Goal: Transaction & Acquisition: Purchase product/service

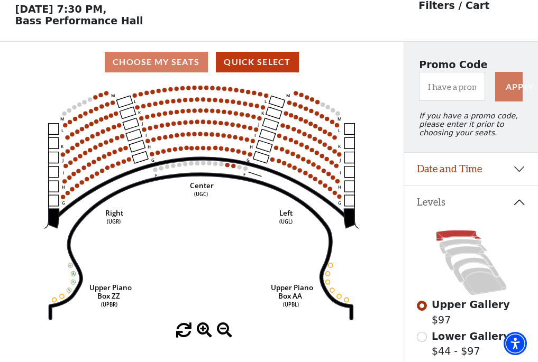
scroll to position [49, 0]
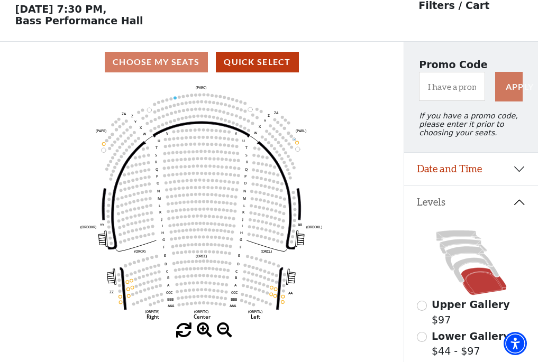
scroll to position [49, 0]
